Goal: Download file/media

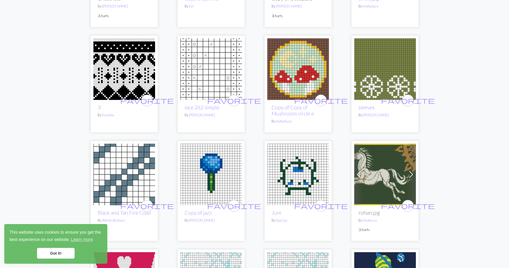
scroll to position [510, 0]
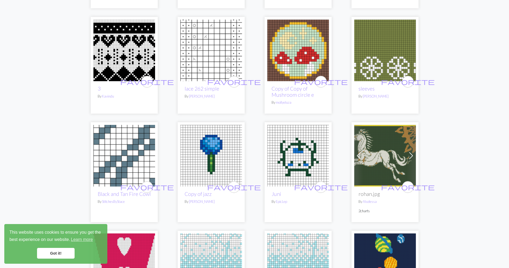
click at [66, 251] on link "Got it!" at bounding box center [56, 253] width 38 height 11
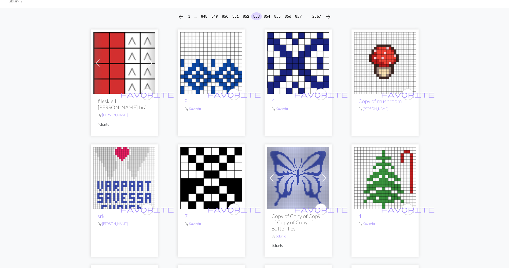
scroll to position [0, 0]
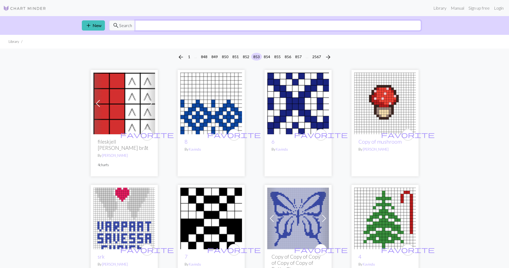
click at [144, 27] on input "text" at bounding box center [278, 25] width 286 height 10
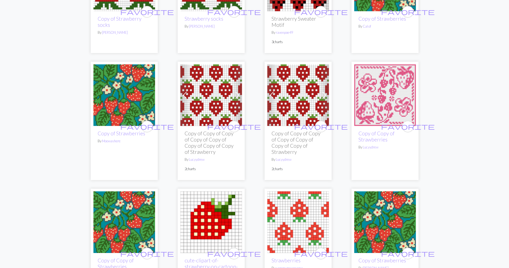
scroll to position [242, 0]
type input "strawberrie"
click at [200, 99] on img at bounding box center [211, 95] width 62 height 62
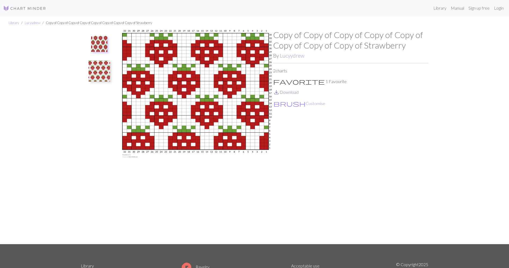
click at [292, 92] on link "save_alt Download" at bounding box center [285, 92] width 25 height 5
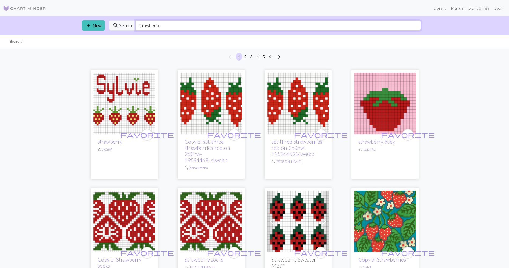
drag, startPoint x: 170, startPoint y: 27, endPoint x: 126, endPoint y: 27, distance: 43.7
click at [126, 27] on div "search Search strawberrie" at bounding box center [265, 25] width 312 height 10
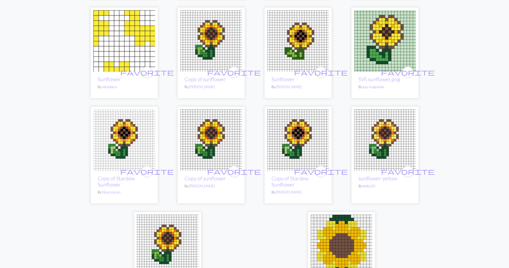
scroll to position [1288, 0]
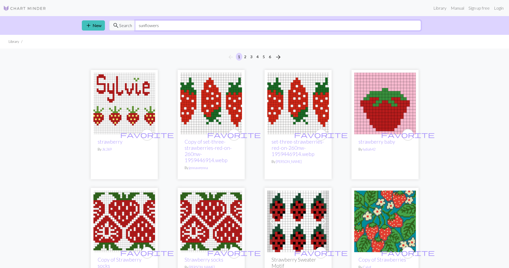
drag, startPoint x: 170, startPoint y: 27, endPoint x: 133, endPoint y: 29, distance: 37.7
click at [133, 29] on div "search Search sunflowers" at bounding box center [265, 25] width 312 height 10
type input "watermelon"
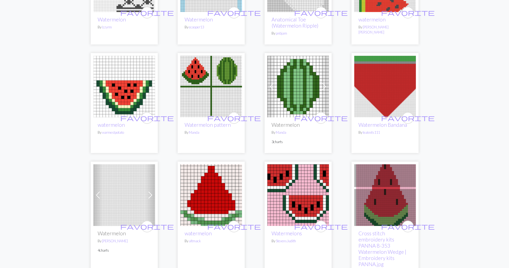
scroll to position [137, 0]
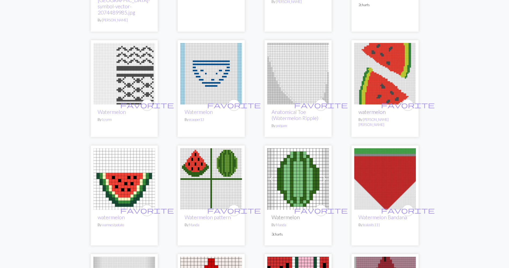
click at [380, 109] on link "watermelon" at bounding box center [372, 112] width 27 height 6
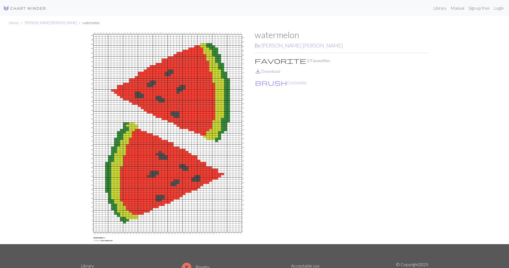
click at [270, 73] on link "save_alt Download" at bounding box center [267, 71] width 25 height 5
